Goal: Task Accomplishment & Management: Use online tool/utility

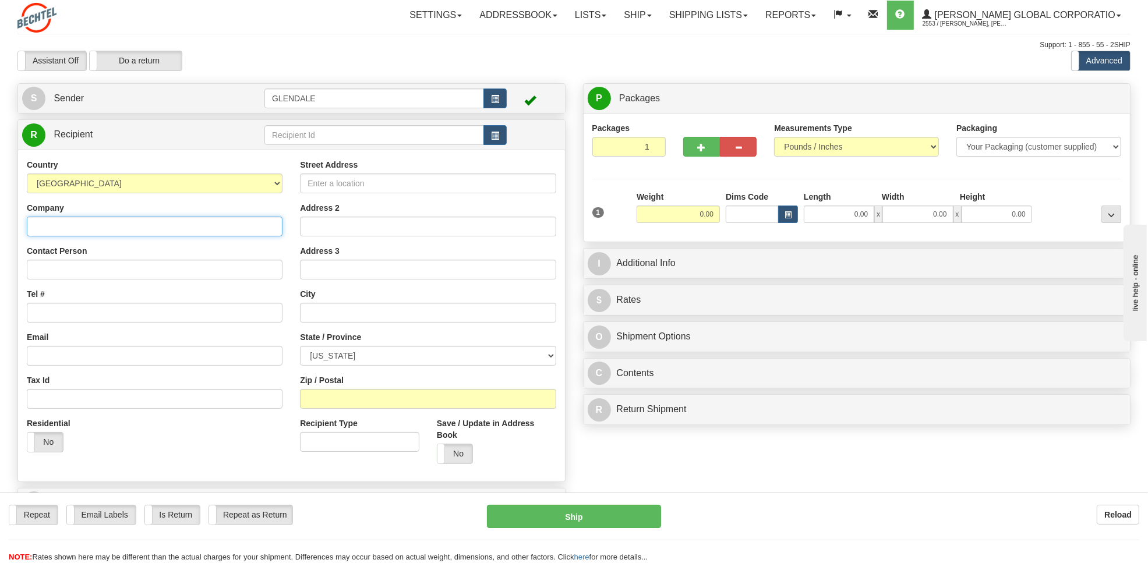
click at [73, 230] on input "Company" at bounding box center [155, 227] width 256 height 20
paste input "[PERSON_NAME] LIFTING PRODUCTS, INC."
type input "[PERSON_NAME] LIFTING PRODUCTS, INC."
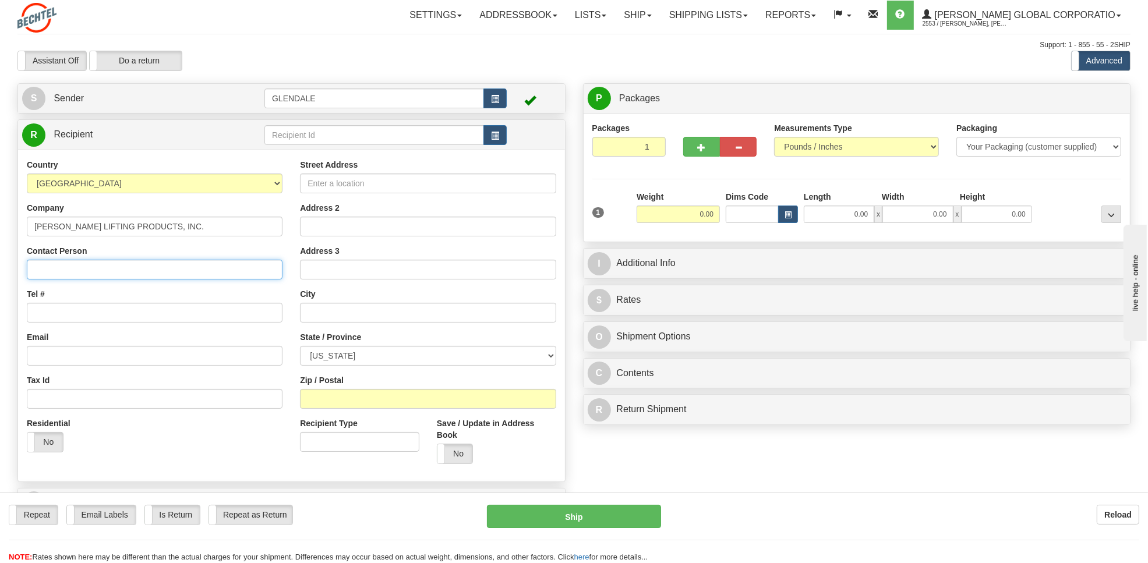
click at [61, 271] on input "Contact Person" at bounding box center [155, 270] width 256 height 20
paste input "[PERSON_NAME]"
type input "[PERSON_NAME]"
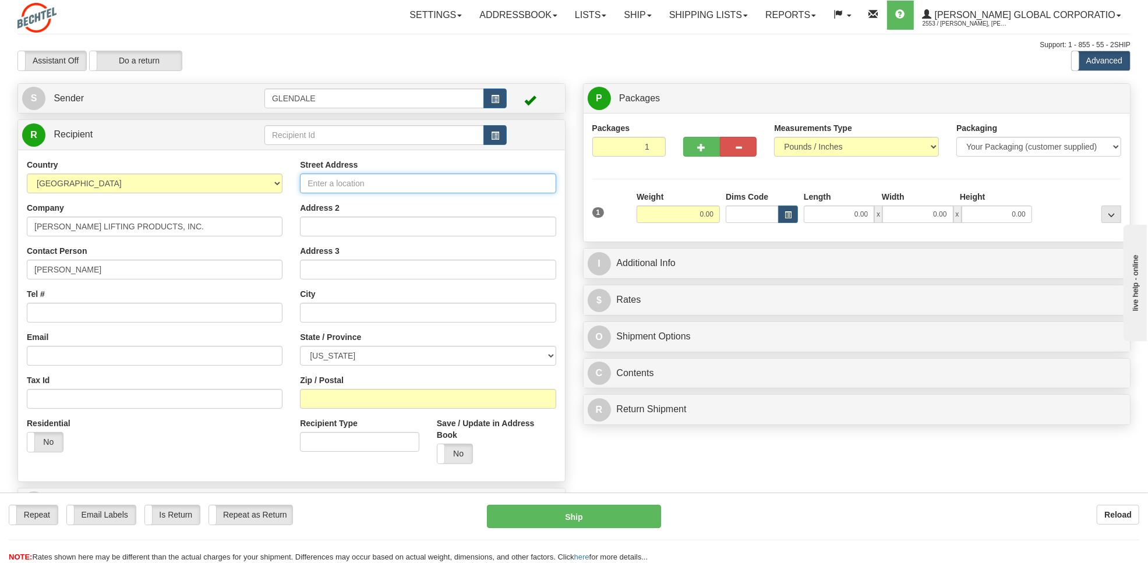
click at [329, 188] on input "Street Address" at bounding box center [428, 184] width 256 height 20
paste input "[STREET_ADDRESS]"
drag, startPoint x: 423, startPoint y: 185, endPoint x: 383, endPoint y: 183, distance: 40.2
click at [383, 183] on input "[STREET_ADDRESS]" at bounding box center [428, 184] width 256 height 20
type input "[STREET_ADDRESS]"
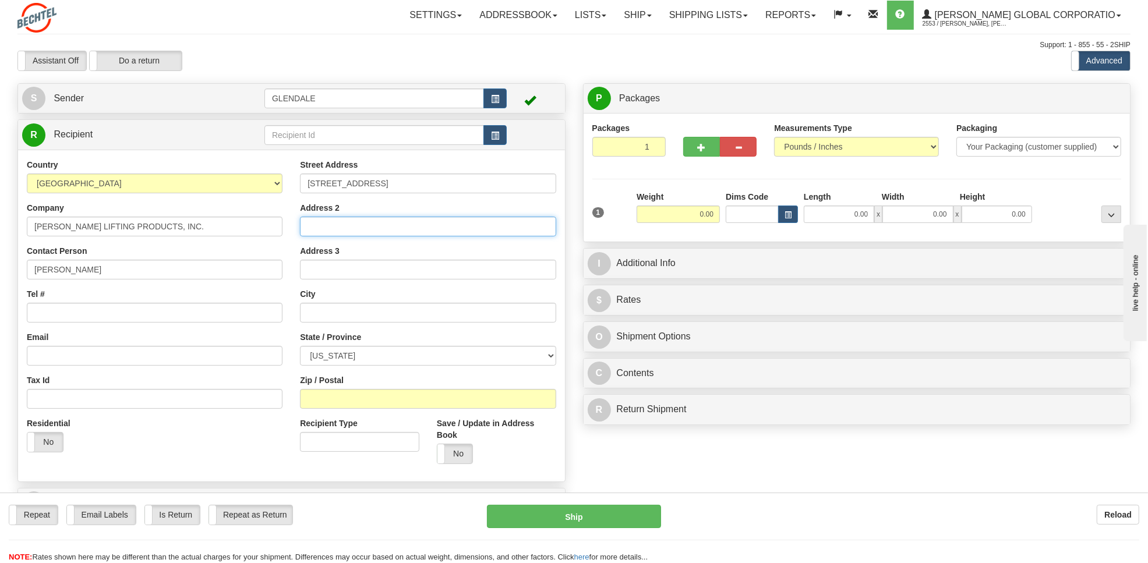
click at [339, 226] on input "Address 2" at bounding box center [428, 227] width 256 height 20
paste input "Suite 110"
type input "Suite 110"
drag, startPoint x: 344, startPoint y: 227, endPoint x: 260, endPoint y: 231, distance: 84.0
click at [260, 231] on div "Country [GEOGRAPHIC_DATA] [GEOGRAPHIC_DATA] [GEOGRAPHIC_DATA] [GEOGRAPHIC_DATA]…" at bounding box center [291, 315] width 547 height 313
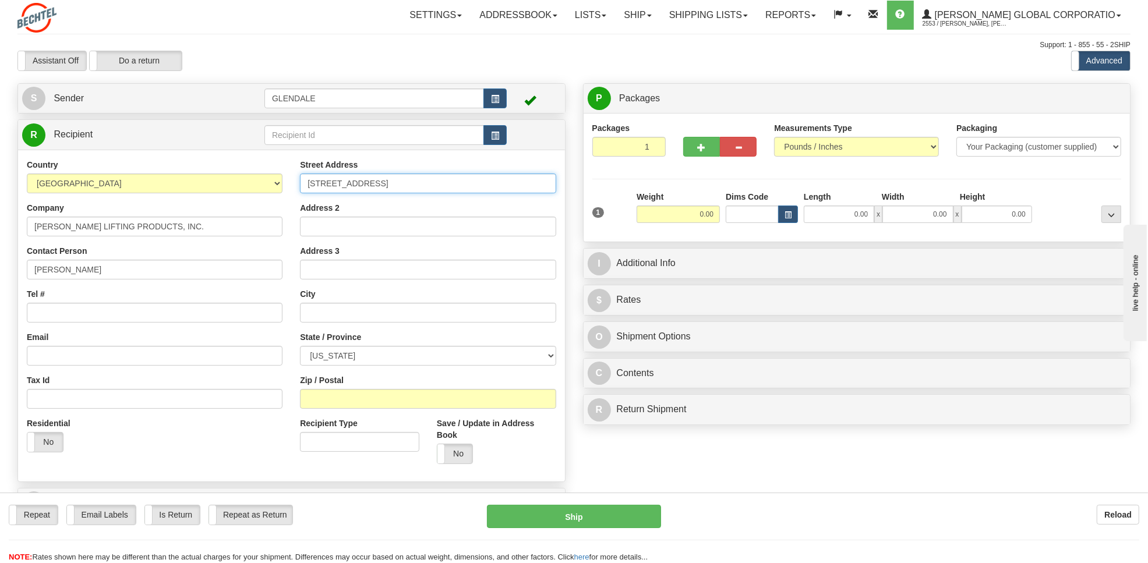
click at [391, 181] on input "[STREET_ADDRESS]" at bounding box center [428, 184] width 256 height 20
paste input "Suite 110"
type input "[STREET_ADDRESS]"
click at [327, 319] on input "text" at bounding box center [428, 313] width 256 height 20
paste input "[GEOGRAPHIC_DATA]"
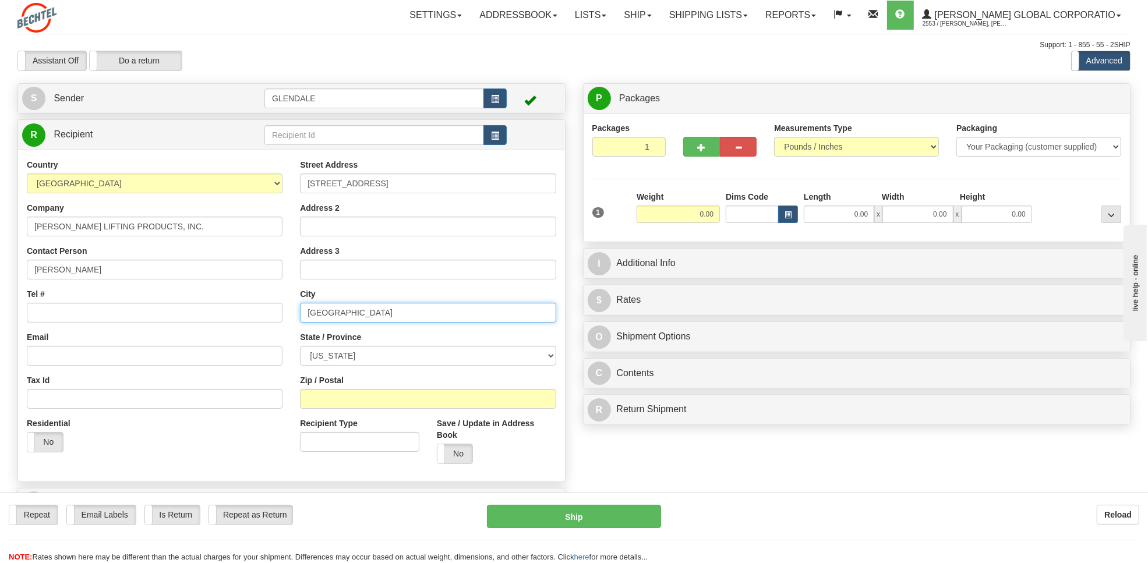
type input "[GEOGRAPHIC_DATA]"
click at [388, 355] on select "[US_STATE] [US_STATE] [US_STATE] [US_STATE] Armed Forces America Armed Forces E…" at bounding box center [428, 356] width 256 height 20
select select "[GEOGRAPHIC_DATA]"
click at [300, 347] on select "[US_STATE] [US_STATE] [US_STATE] [US_STATE] Armed Forces America Armed Forces E…" at bounding box center [428, 356] width 256 height 20
click at [338, 407] on input "Zip / Postal" at bounding box center [428, 399] width 256 height 20
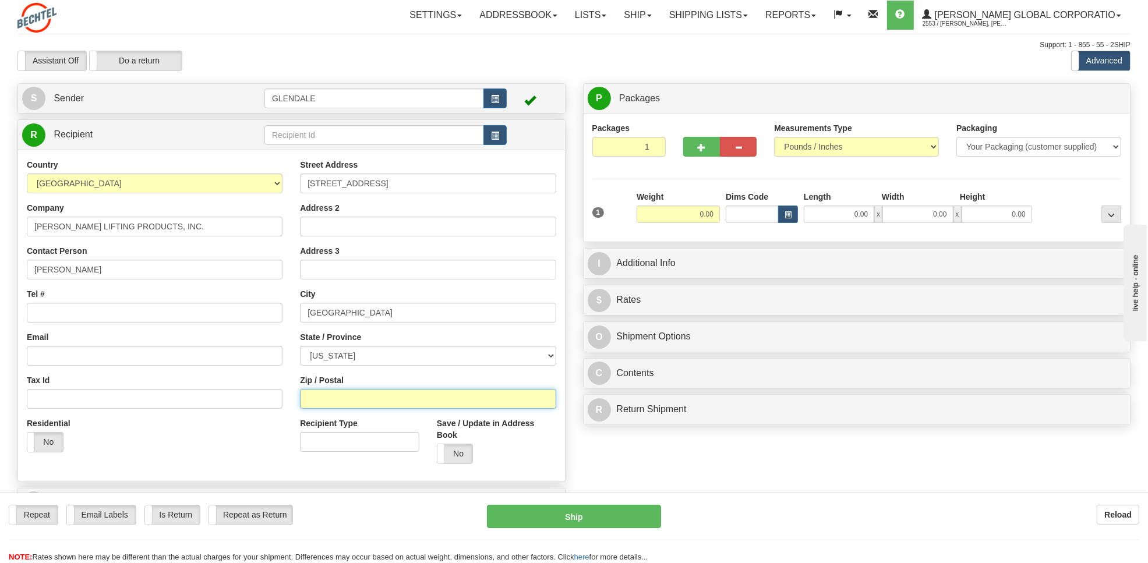
paste input "77002"
type input "77002"
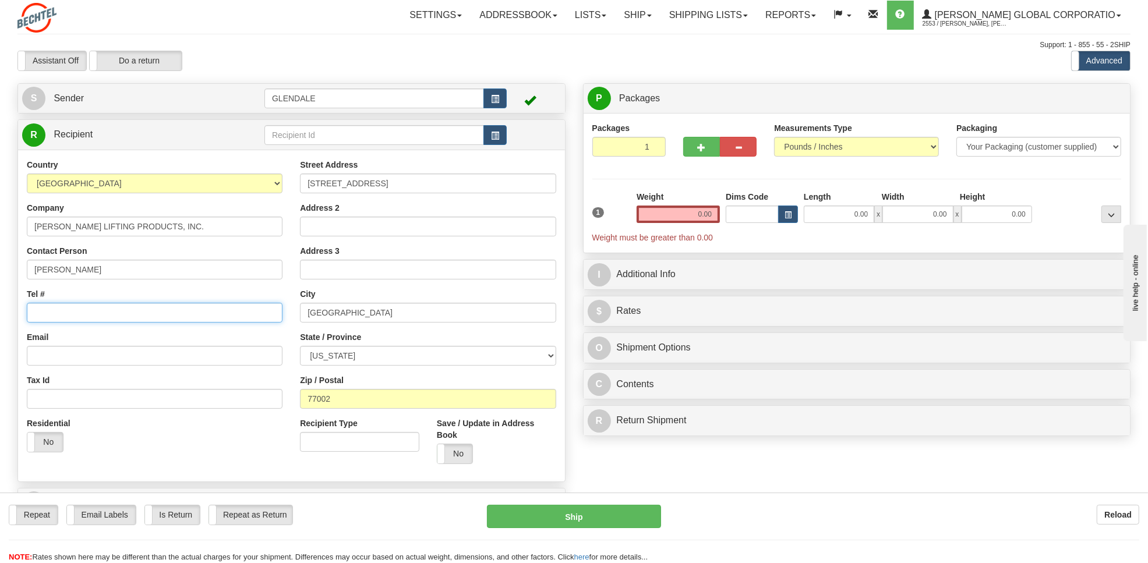
click at [93, 315] on input "Tel #" at bounding box center [155, 313] width 256 height 20
paste input "[PHONE_NUMBER]"
type input "[PHONE_NUMBER]"
click at [996, 144] on select "Your Packaging (customer supplied) Envelope (carrier supplied) Pack (carrier su…" at bounding box center [1038, 147] width 165 height 20
select select "2"
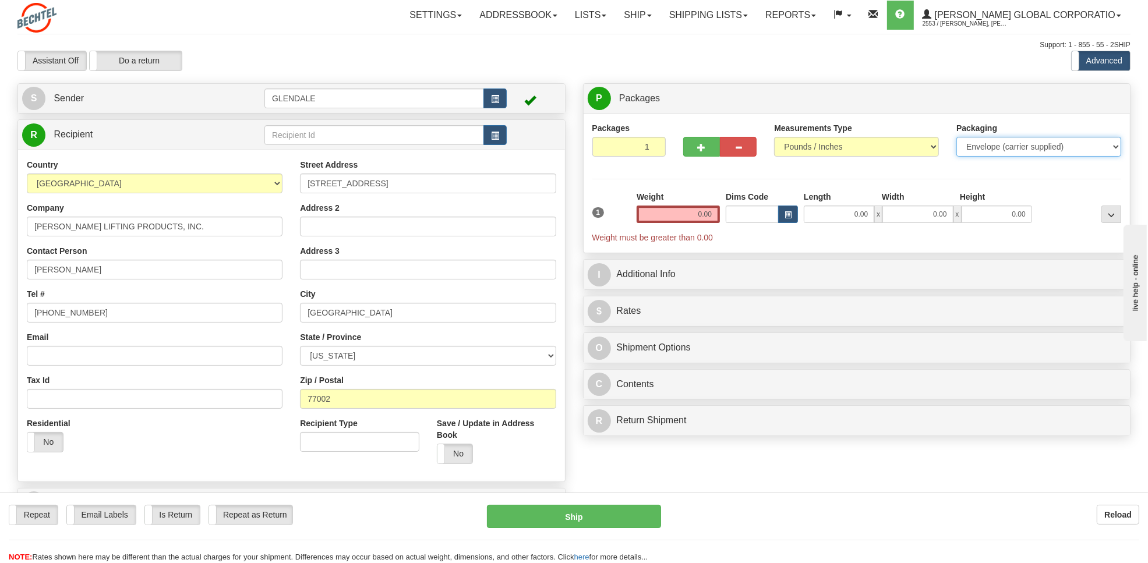
click at [956, 137] on select "Your Packaging (customer supplied) Envelope (carrier supplied) Pack (carrier su…" at bounding box center [1038, 147] width 165 height 20
click at [696, 216] on input "0.00" at bounding box center [678, 214] width 83 height 17
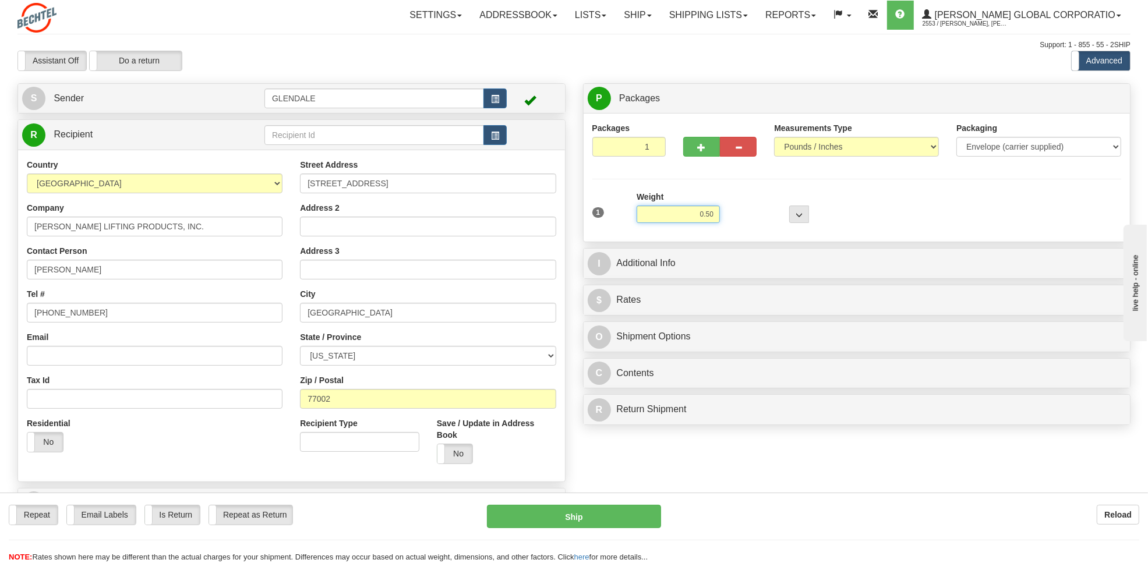
type input "0.50"
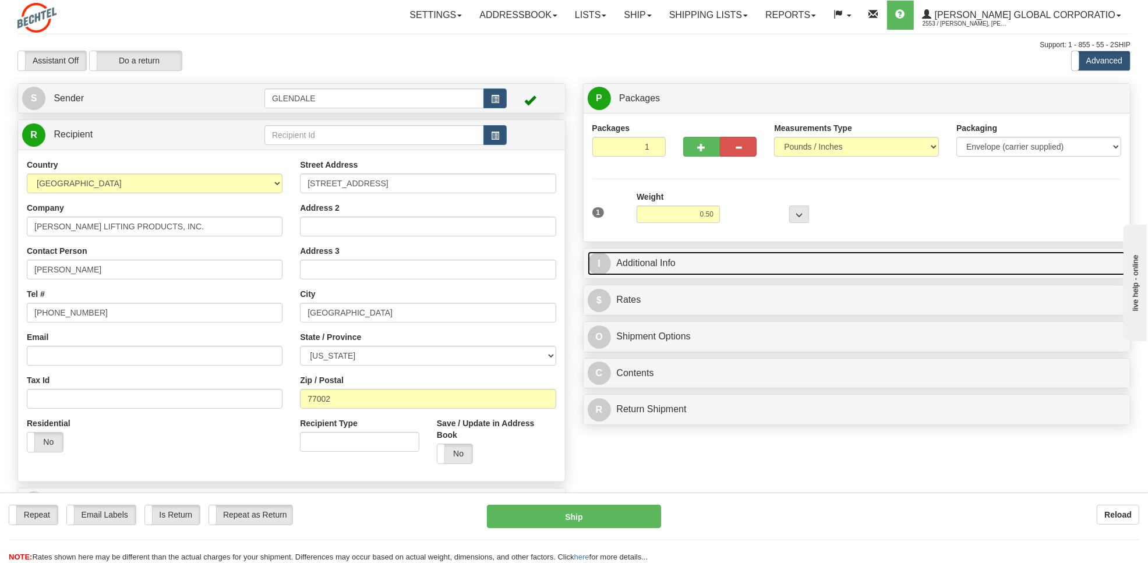
click at [656, 255] on link "I Additional Info" at bounding box center [857, 264] width 539 height 24
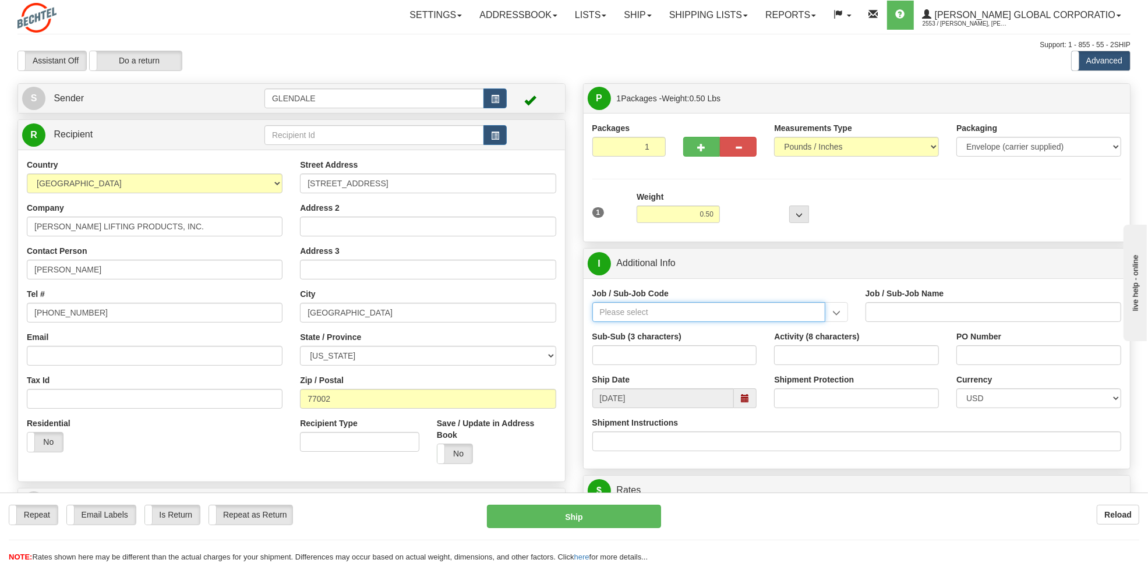
click at [638, 309] on input "Job / Sub-Job Code" at bounding box center [708, 312] width 233 height 20
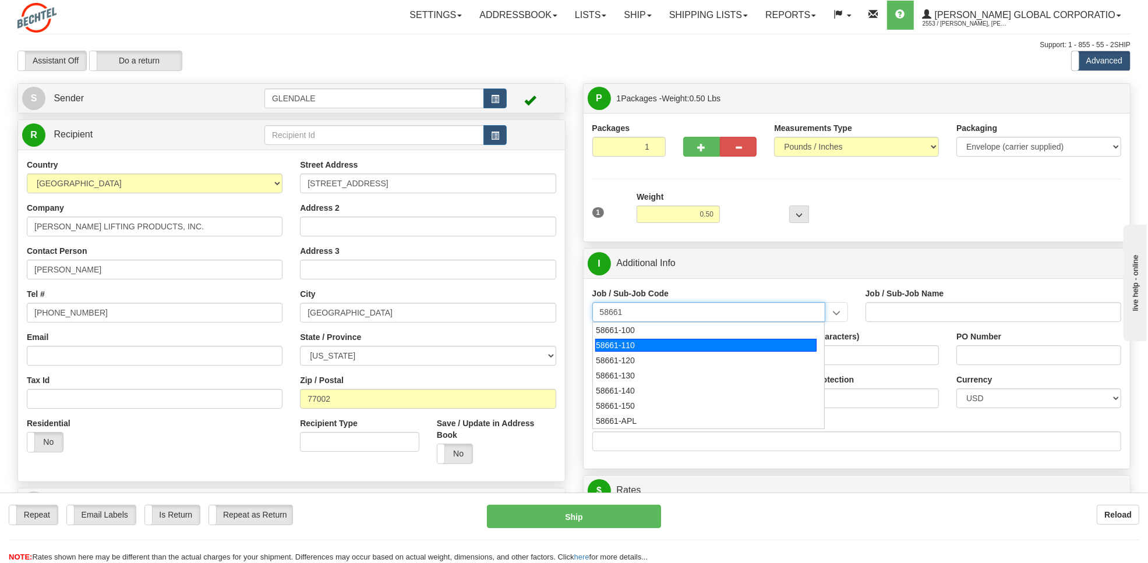
click at [613, 348] on div "58661-110" at bounding box center [705, 345] width 221 height 13
type input "58661-110"
type input "STRATEGIC INVESTMENTS - MOONSHOT"
type input "58661-110"
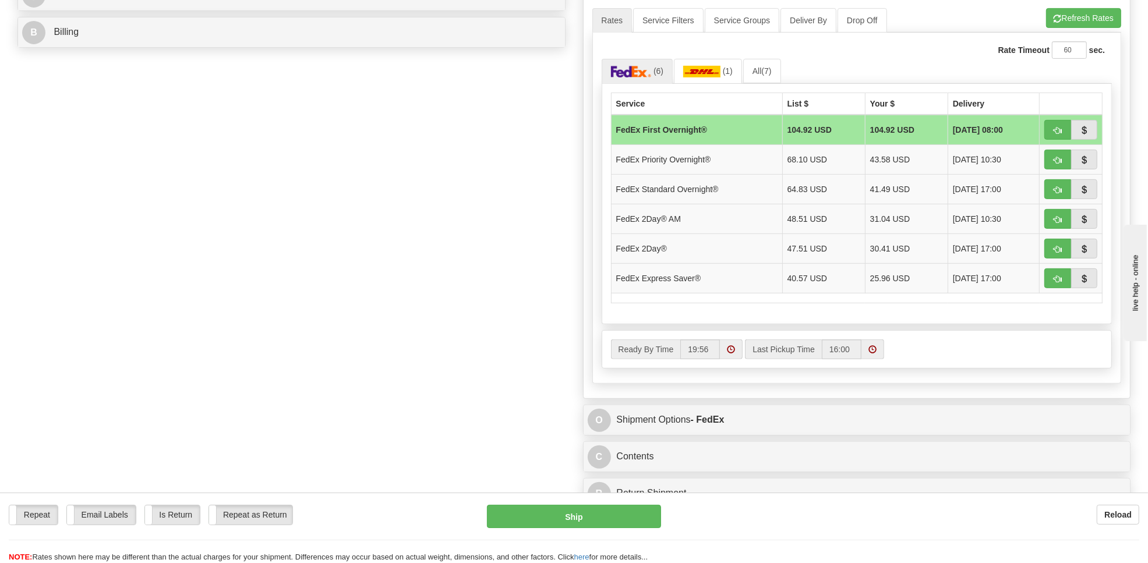
scroll to position [511, 0]
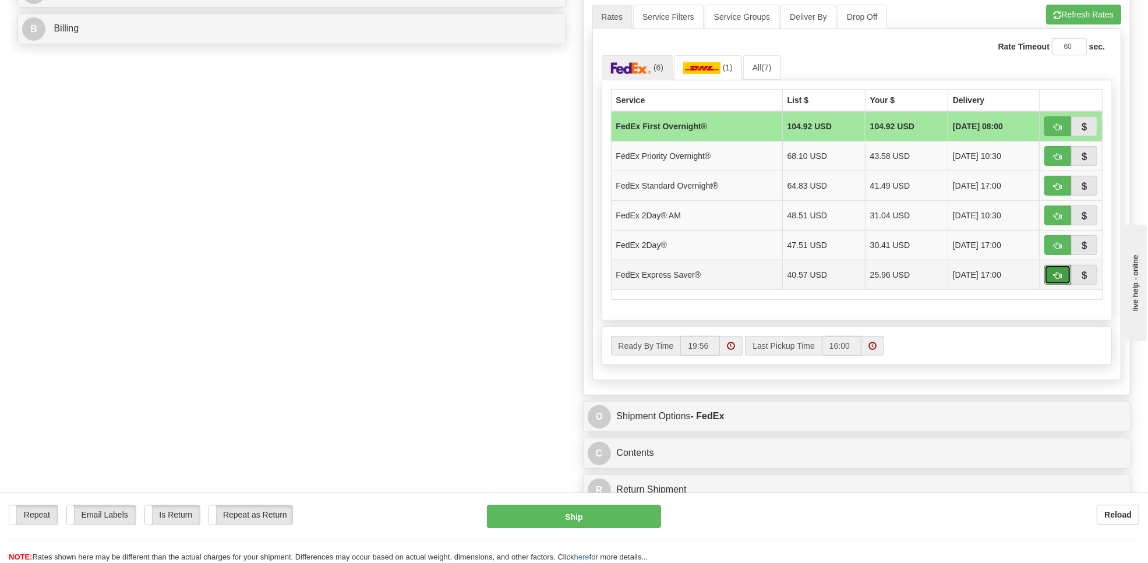
click at [1055, 280] on span "button" at bounding box center [1058, 276] width 8 height 8
type input "20"
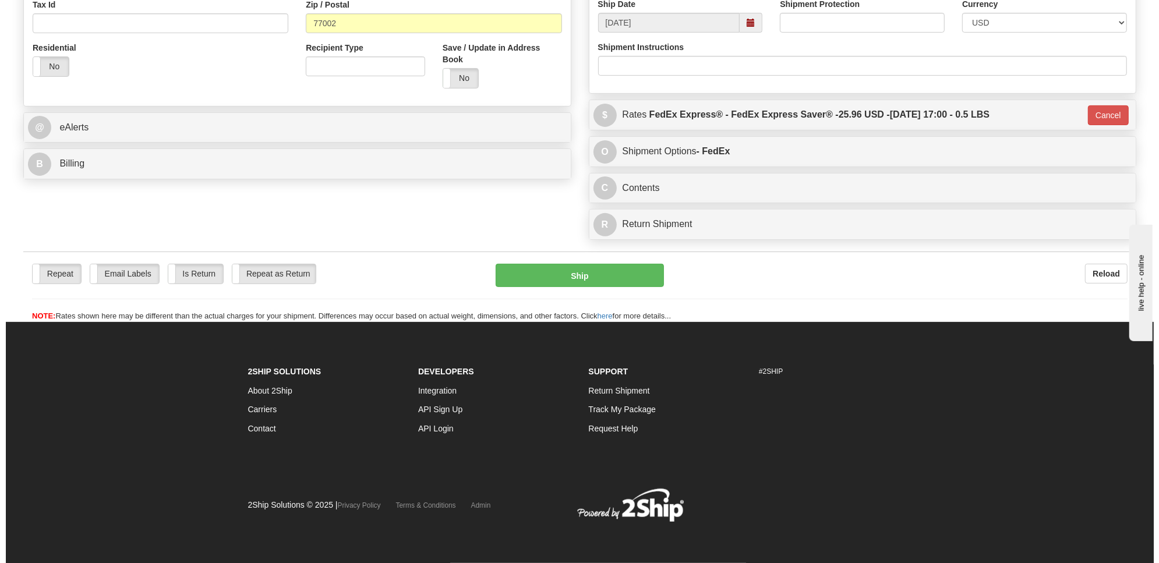
scroll to position [379, 0]
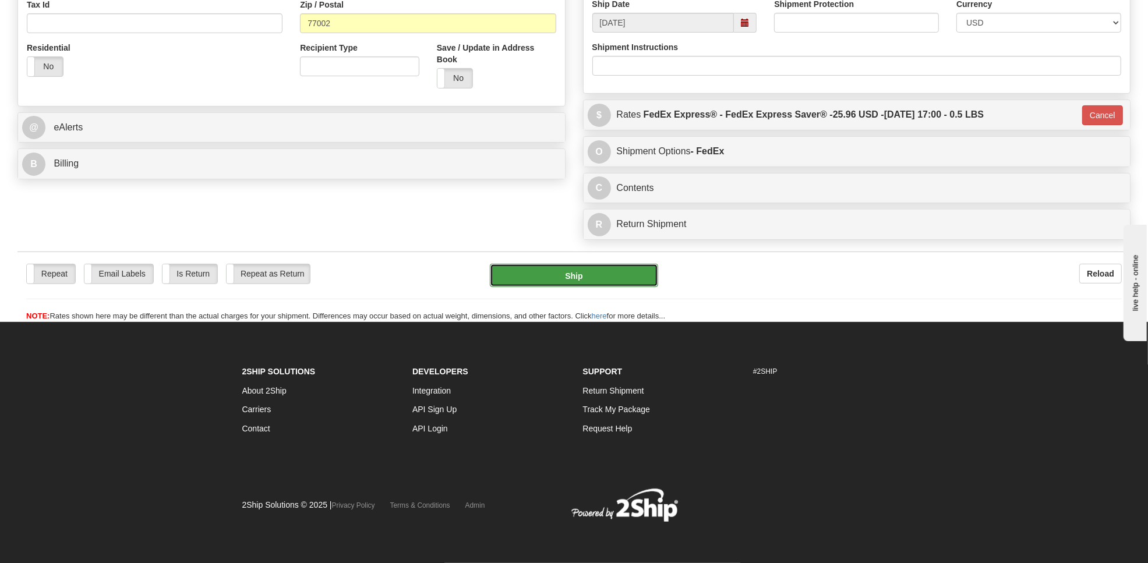
click at [550, 274] on button "Ship" at bounding box center [574, 275] width 168 height 23
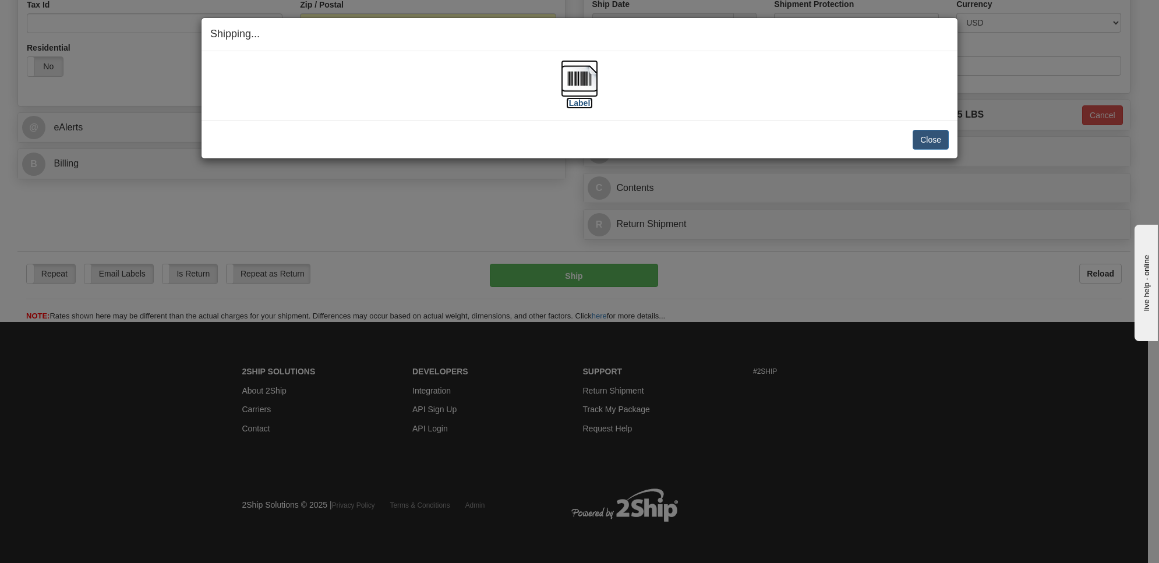
click at [574, 65] on img at bounding box center [579, 78] width 37 height 37
